Goal: Obtain resource: Obtain resource

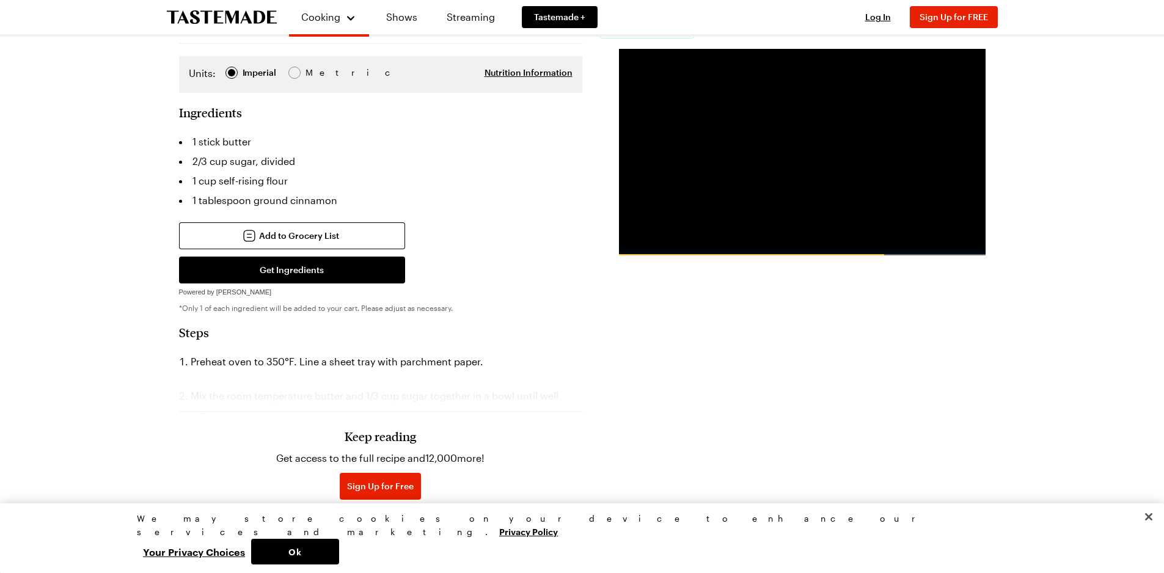
scroll to position [320, 0]
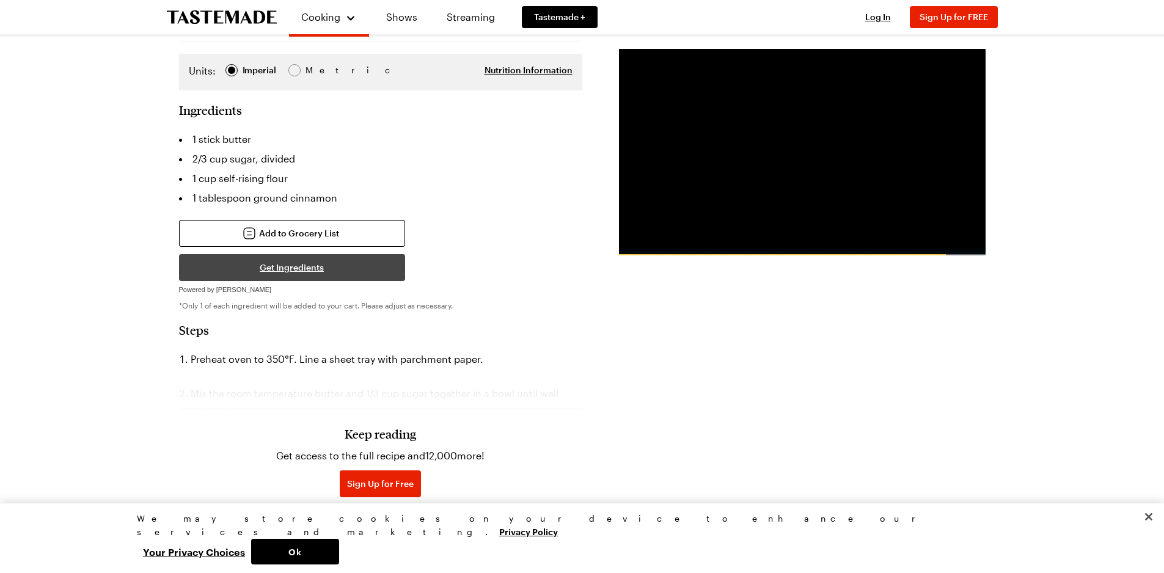
click at [298, 254] on button "Get Ingredients" at bounding box center [292, 267] width 226 height 27
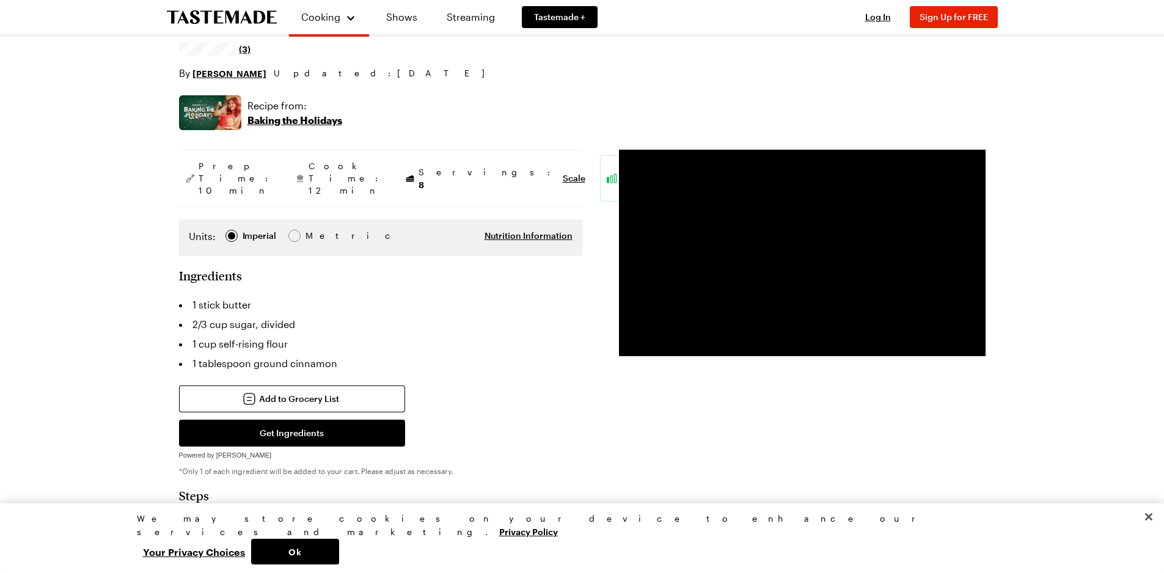
scroll to position [136, 0]
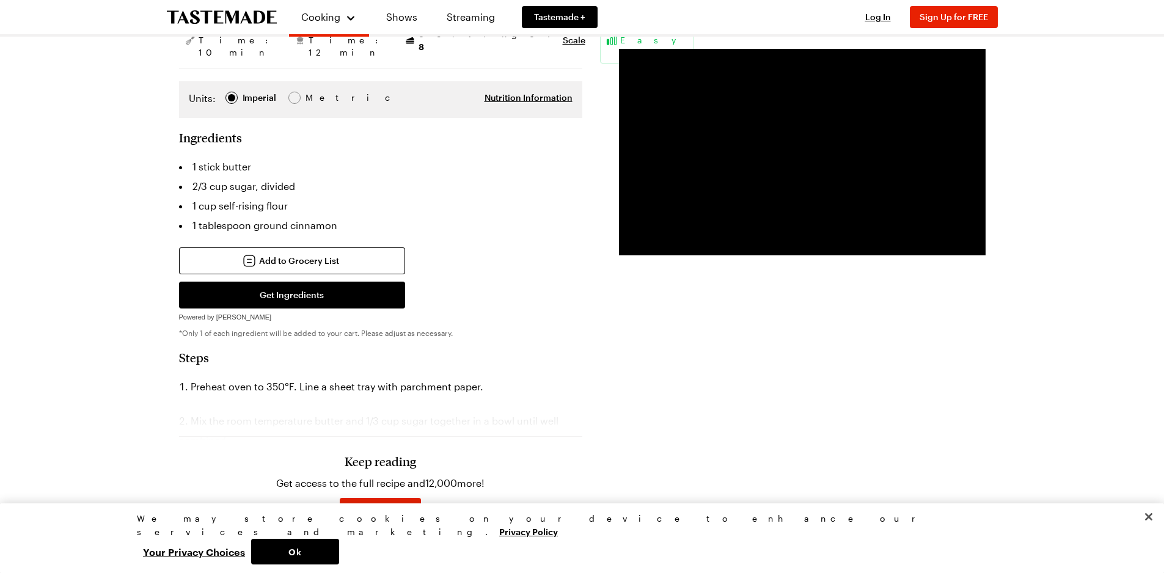
scroll to position [306, 0]
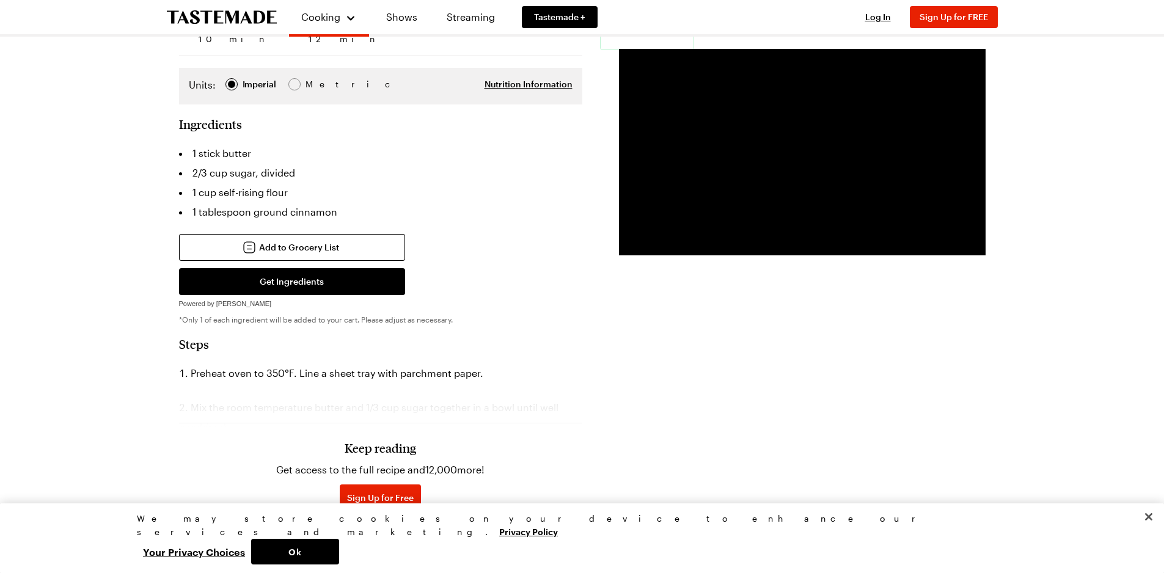
click at [397, 441] on h3 "Keep reading" at bounding box center [381, 448] width 72 height 15
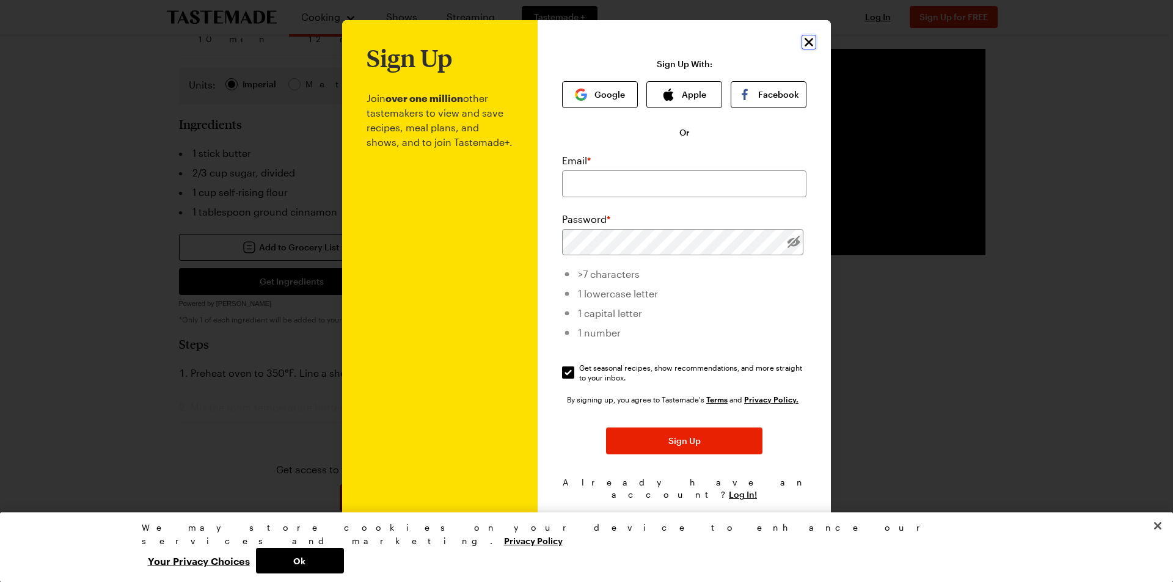
click at [810, 48] on icon "Close" at bounding box center [809, 42] width 15 height 15
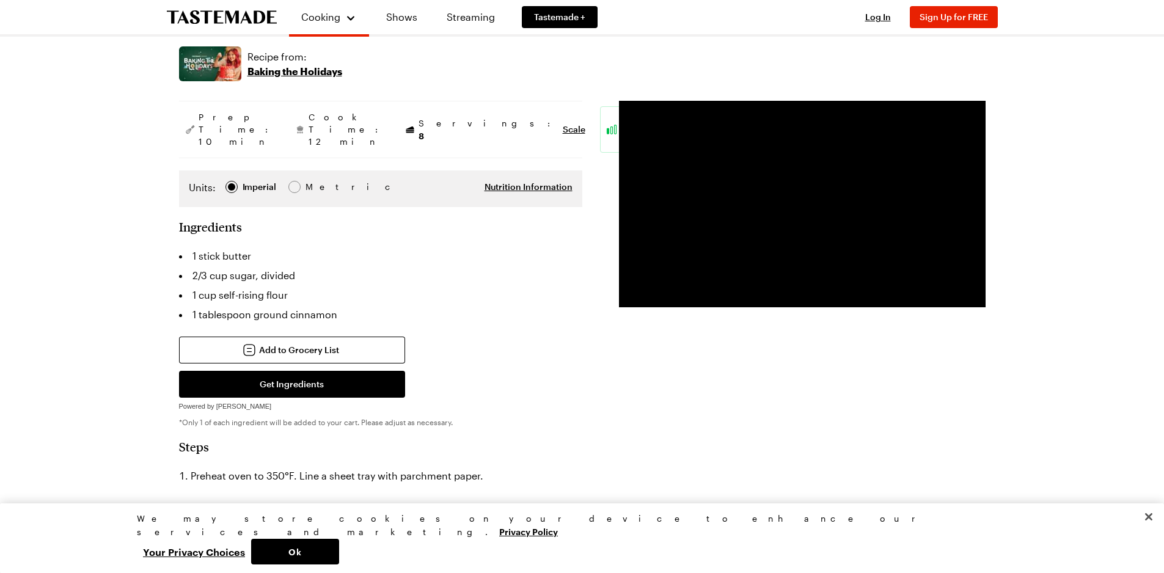
scroll to position [183, 0]
